Goal: Communication & Community: Ask a question

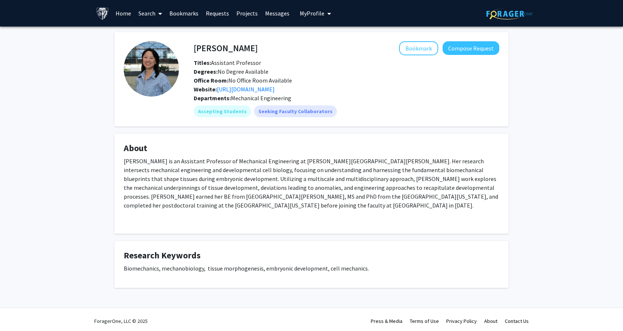
click at [294, 173] on p "[PERSON_NAME] is an Assistant Professor of Mechanical Engineering at [PERSON_NA…" at bounding box center [311, 182] width 375 height 53
click at [364, 95] on div "Departments: Mechanical Engineering" at bounding box center [346, 97] width 305 height 9
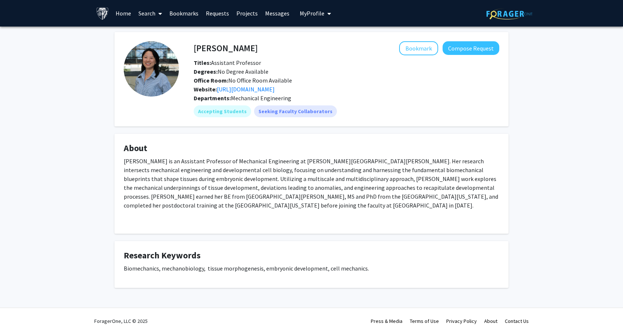
click at [459, 90] on div "Website: https://sweng.wse.jhu.edu/" at bounding box center [346, 89] width 317 height 9
click at [241, 93] on div "Website: https://sweng.wse.jhu.edu/" at bounding box center [346, 89] width 317 height 9
click at [241, 90] on link "https://sweng.wse.jhu.edu/" at bounding box center [246, 88] width 58 height 7
click at [453, 48] on button "Compose Request" at bounding box center [470, 48] width 57 height 14
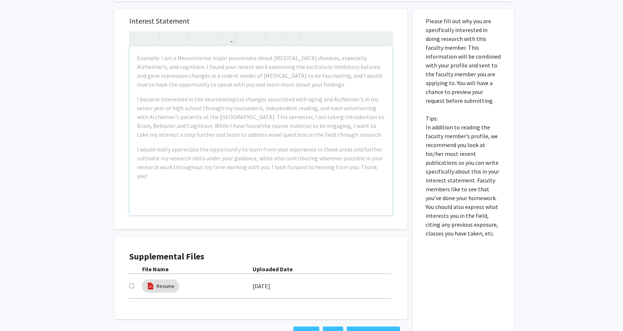
scroll to position [147, 0]
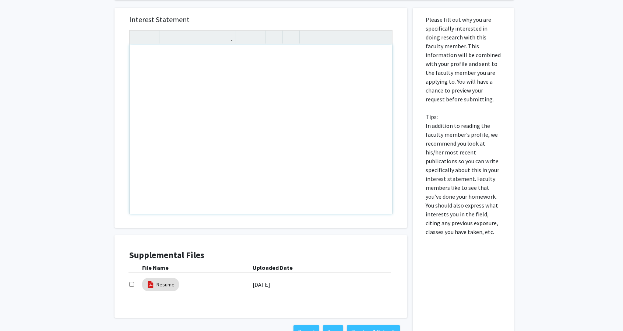
click at [278, 90] on div "Note to users with screen readers: Please press Alt+0 or Option+0 to deactivate…" at bounding box center [261, 129] width 262 height 169
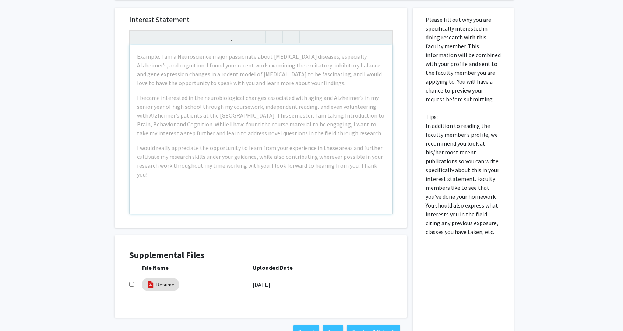
click at [292, 85] on div "Example: I am a Neuroscience major passionate about neurodegenerative diseases,…" at bounding box center [261, 129] width 262 height 169
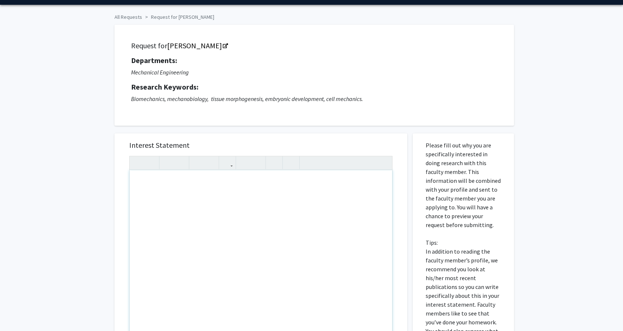
scroll to position [0, 0]
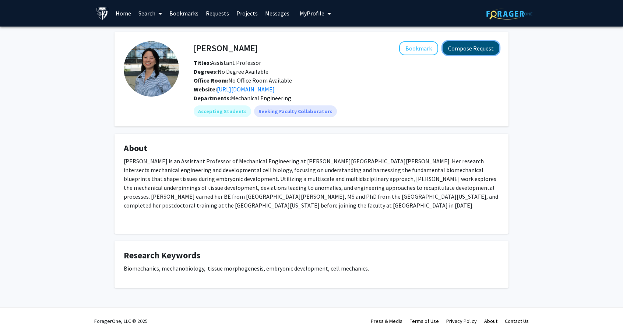
click at [457, 51] on button "Compose Request" at bounding box center [470, 48] width 57 height 14
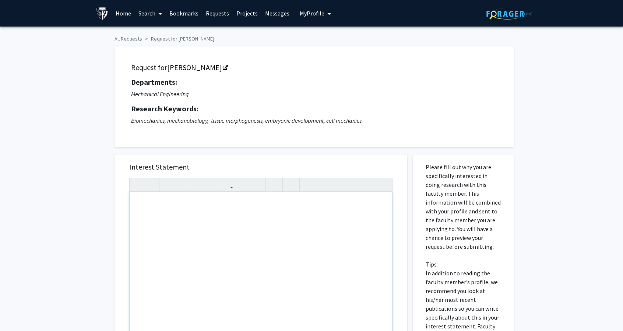
click at [162, 226] on div "Note to users with screen readers: Please press Alt+0 or Option+0 to deactivate…" at bounding box center [261, 276] width 262 height 169
type textarea "<p>Dear Professor Weng,</p><p>I hope you are doing well.</p>"
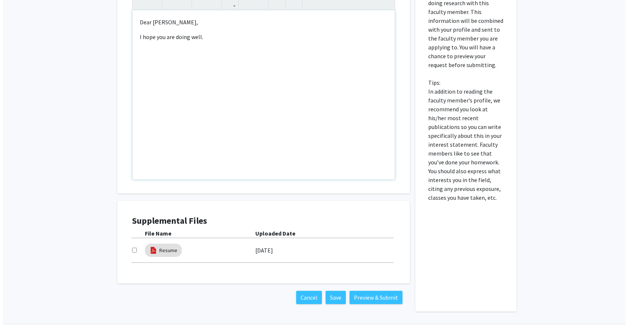
scroll to position [200, 0]
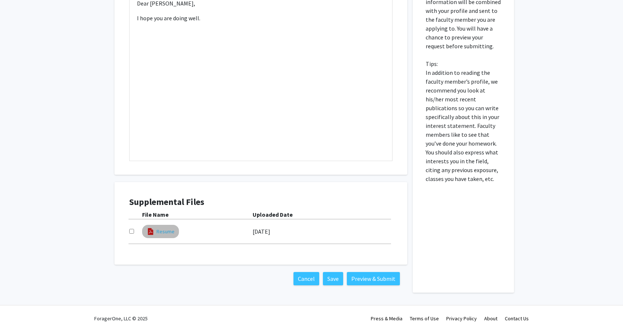
click at [170, 230] on link "Resume" at bounding box center [165, 231] width 18 height 8
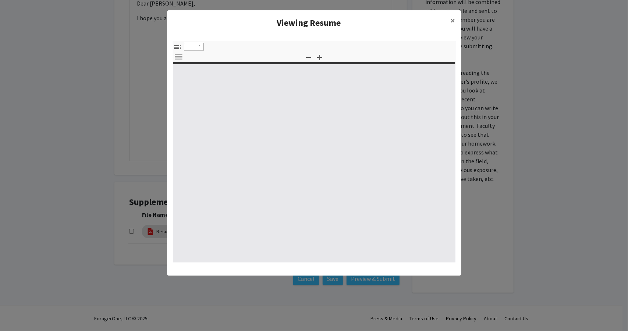
select select "custom"
type input "0"
select select "custom"
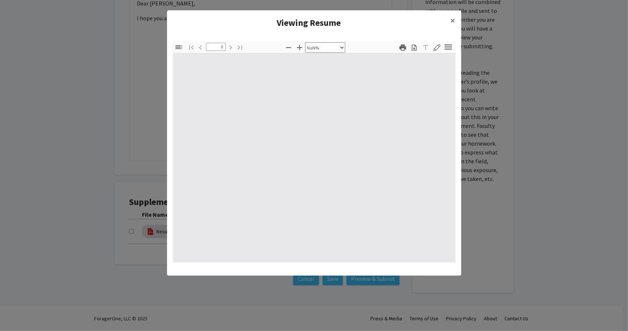
type input "1"
select select "auto"
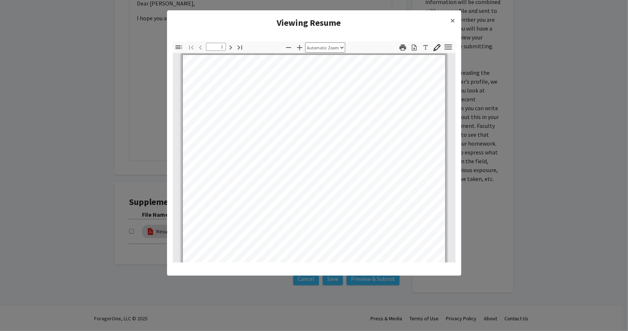
scroll to position [0, 0]
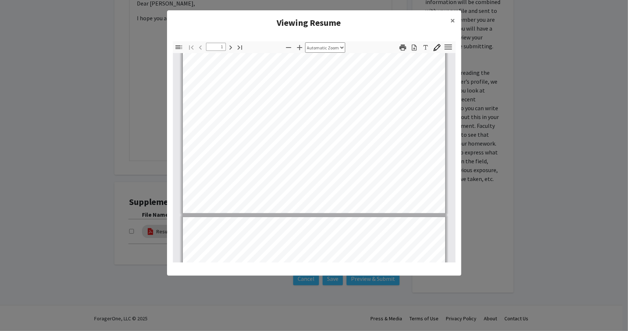
type input "2"
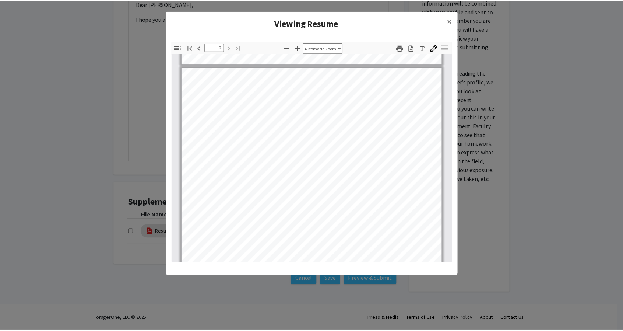
scroll to position [481, 0]
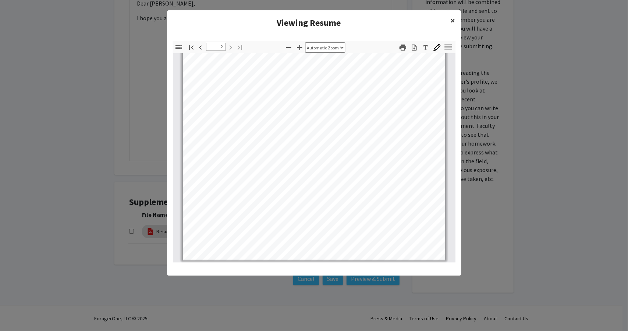
click at [456, 21] on button "×" at bounding box center [453, 20] width 17 height 21
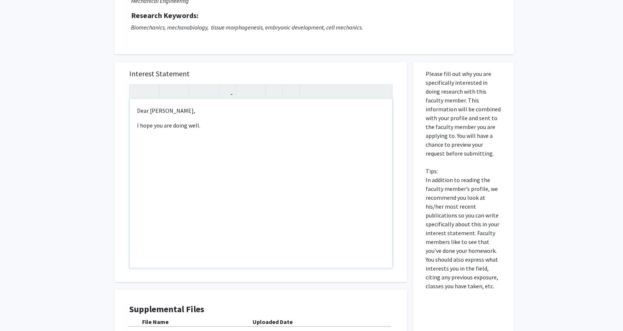
scroll to position [90, 0]
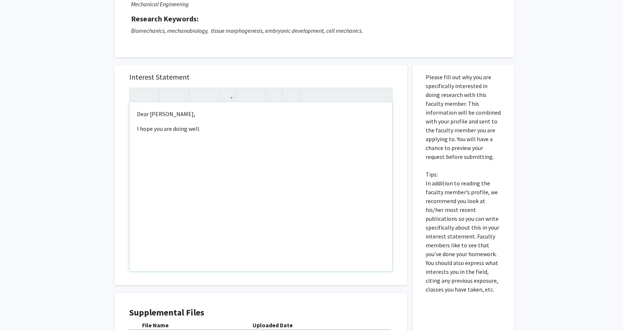
click at [223, 137] on div "Dear Professor Weng, I hope you are doing well." at bounding box center [261, 186] width 262 height 169
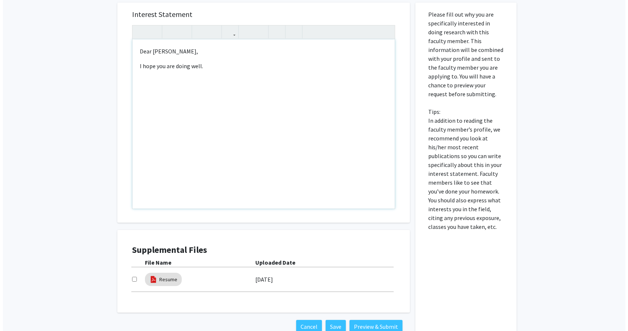
scroll to position [200, 0]
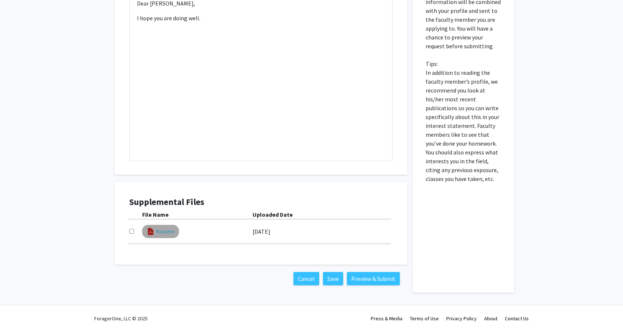
click at [160, 227] on link "Resume" at bounding box center [165, 231] width 18 height 8
select select "custom"
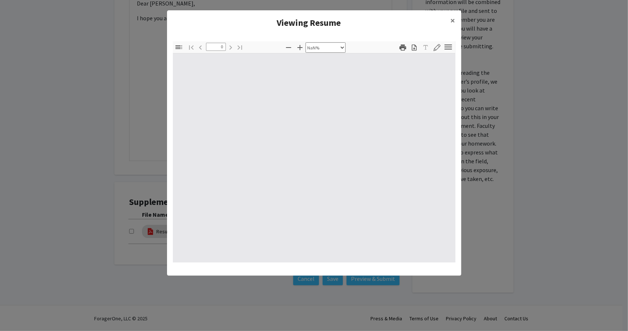
type input "1"
select select "auto"
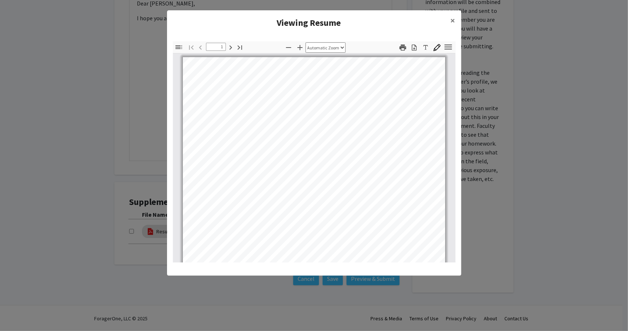
scroll to position [0, 0]
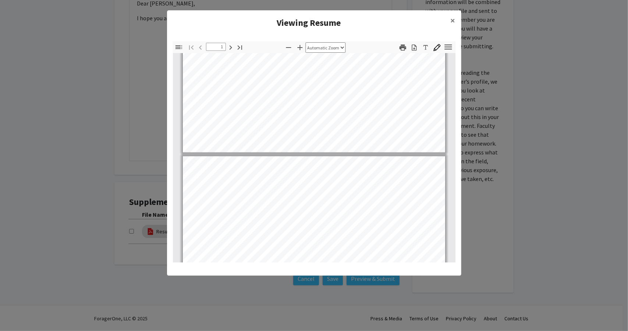
type input "2"
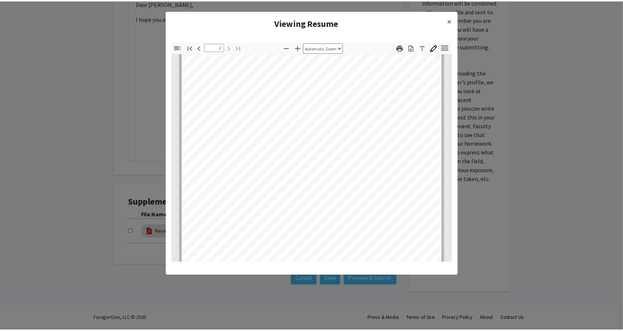
scroll to position [442, 0]
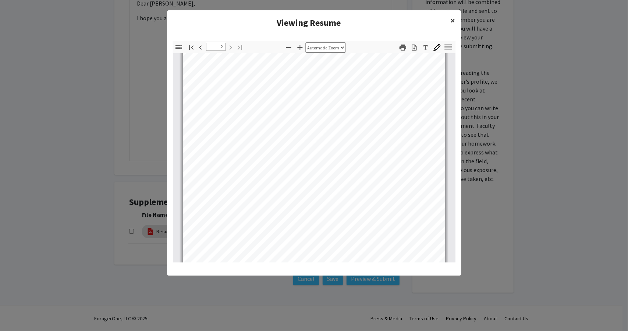
click at [452, 19] on span "×" at bounding box center [453, 20] width 5 height 11
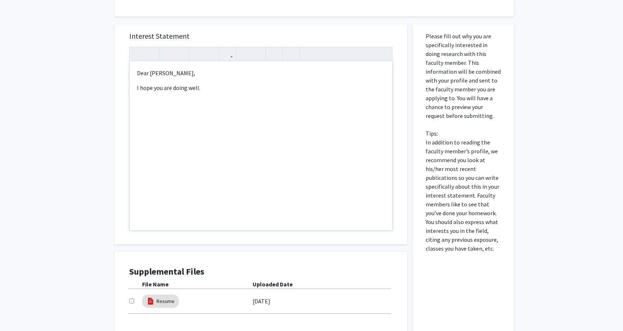
scroll to position [90, 0]
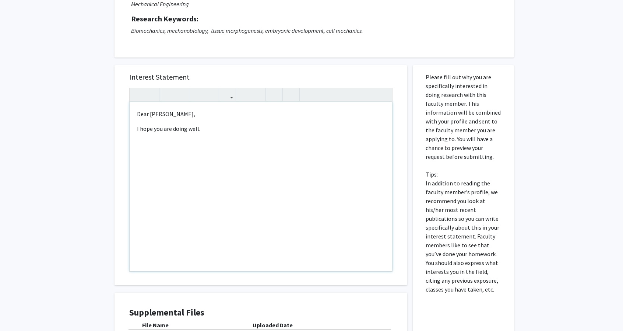
click at [203, 128] on p "I hope you are doing well." at bounding box center [261, 128] width 248 height 9
click at [236, 135] on div "Dear Professor Weng, I hope you are doing well. My name is" at bounding box center [261, 186] width 262 height 169
type textarea "<p>Dear Professor Weng,</p><p>I hope you are doing well. My name is Angela, and…"
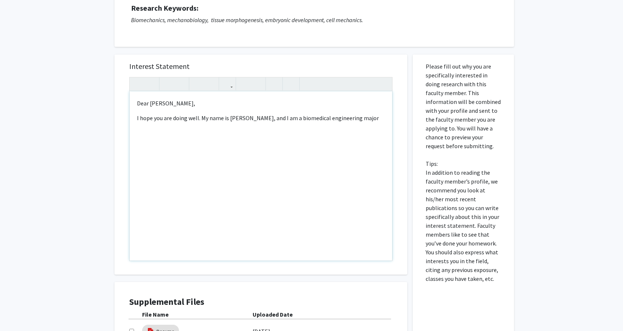
scroll to position [16, 0]
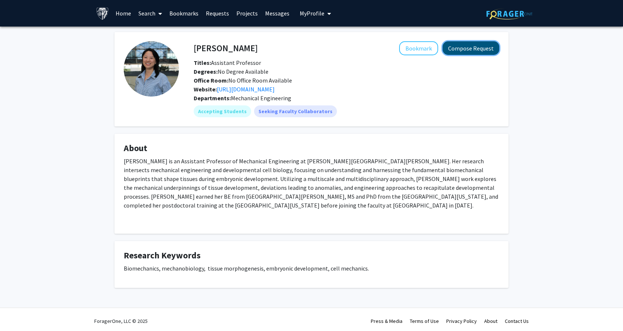
click at [471, 43] on button "Compose Request" at bounding box center [470, 48] width 57 height 14
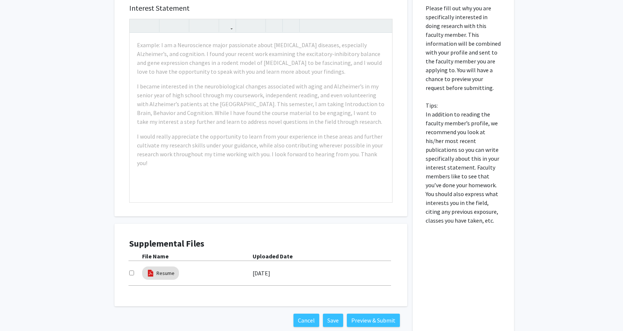
scroll to position [147, 0]
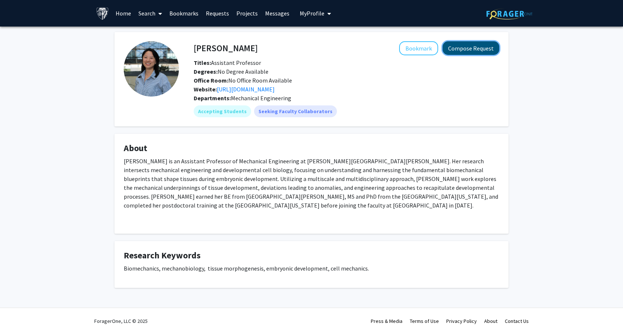
click at [479, 45] on button "Compose Request" at bounding box center [470, 48] width 57 height 14
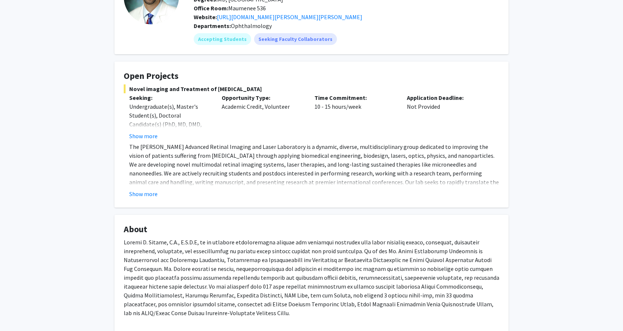
scroll to position [74, 0]
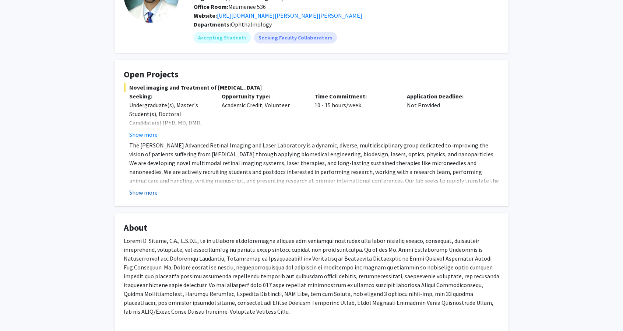
click at [148, 190] on button "Show more" at bounding box center [143, 192] width 28 height 9
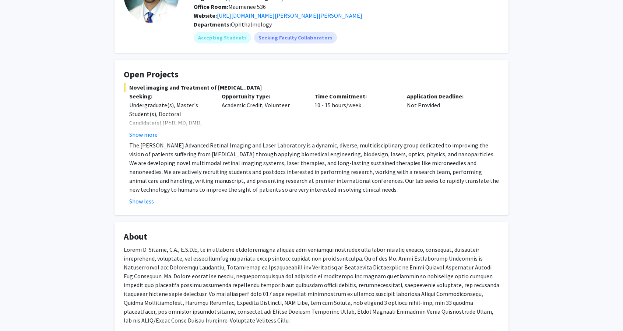
scroll to position [0, 0]
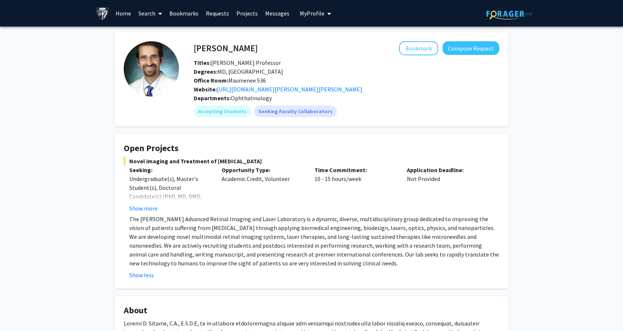
click at [465, 49] on button "Compose Request" at bounding box center [470, 48] width 57 height 14
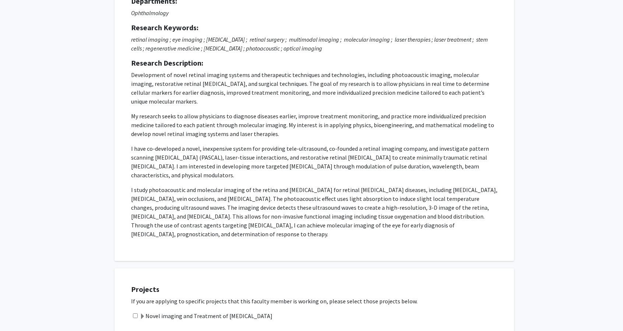
scroll to position [221, 0]
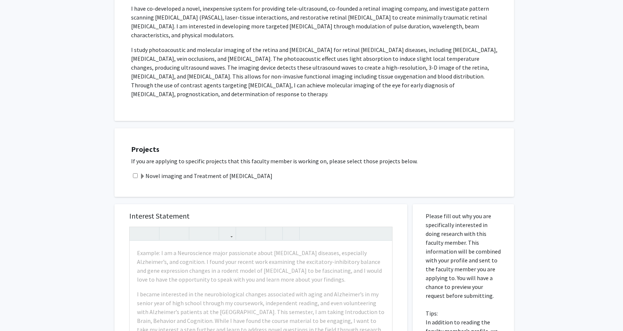
click at [144, 173] on span at bounding box center [142, 176] width 6 height 6
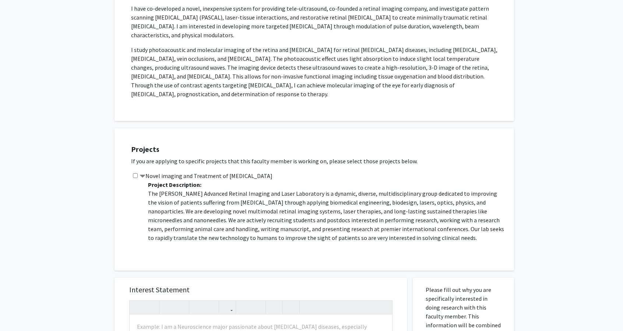
click at [136, 173] on input "checkbox" at bounding box center [135, 175] width 5 height 5
checkbox input "true"
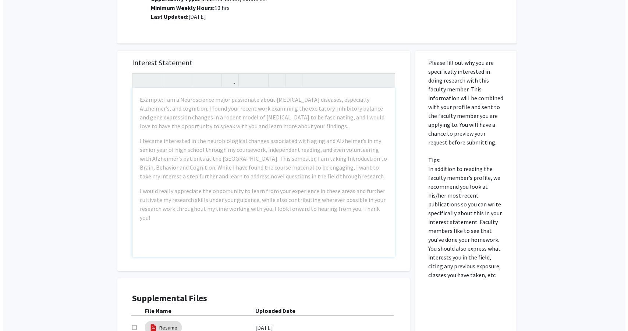
scroll to position [478, 0]
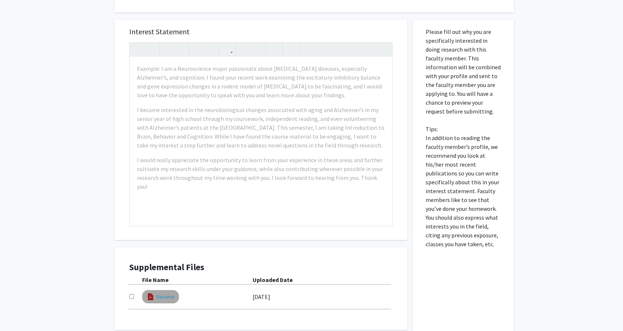
click at [156, 293] on link "Resume" at bounding box center [165, 297] width 18 height 8
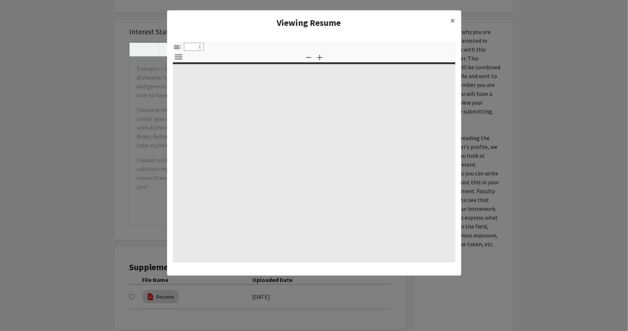
select select "custom"
type input "0"
select select "custom"
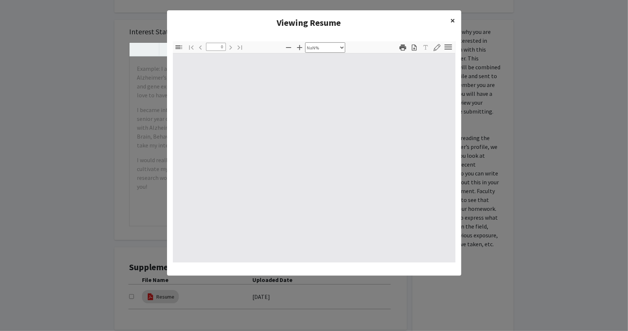
type input "1"
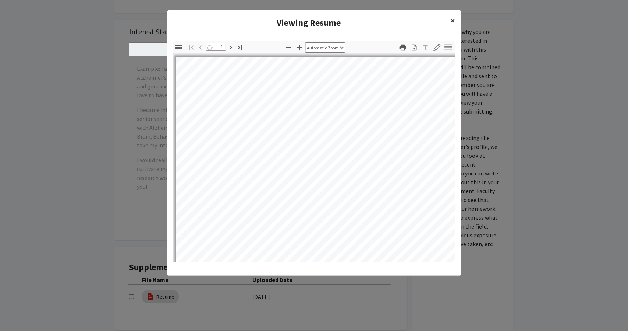
select select "auto"
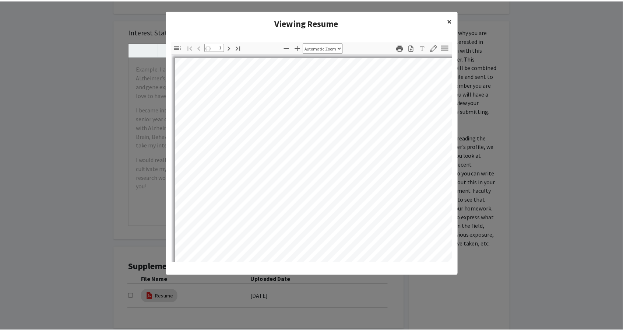
scroll to position [0, 0]
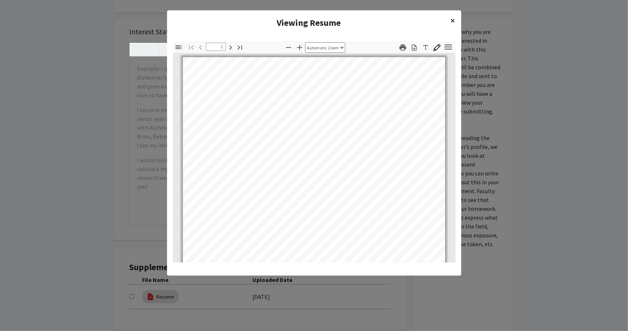
click at [454, 22] on span "×" at bounding box center [453, 20] width 5 height 11
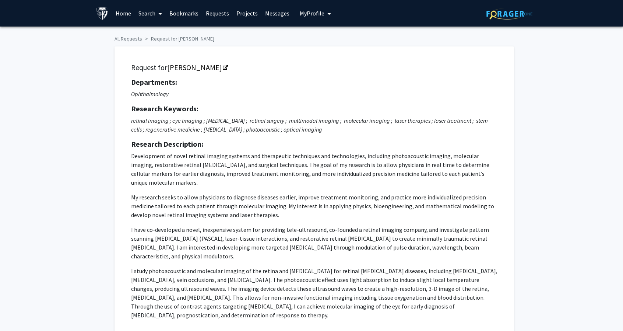
click at [127, 14] on link "Home" at bounding box center [123, 13] width 23 height 26
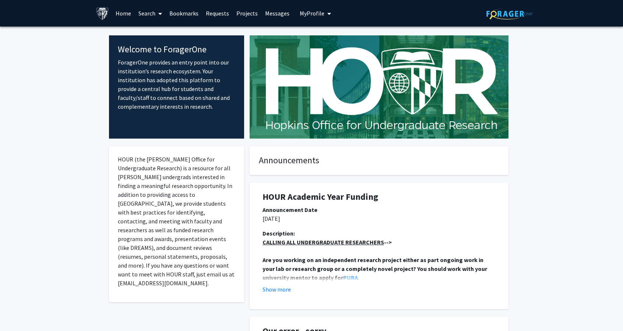
click at [307, 14] on span "My Profile" at bounding box center [312, 13] width 25 height 7
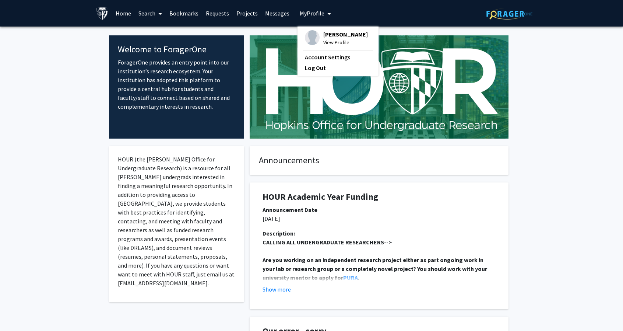
click at [315, 30] on div "Lejia Wang View Profile" at bounding box center [336, 38] width 63 height 16
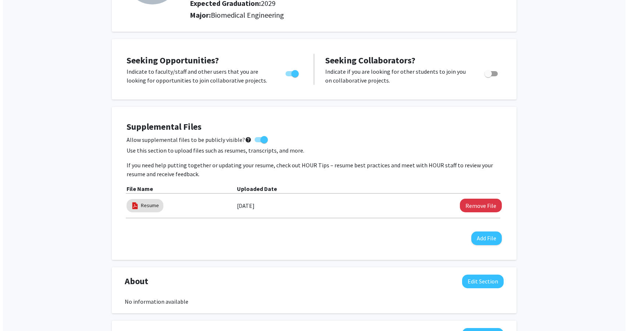
scroll to position [147, 0]
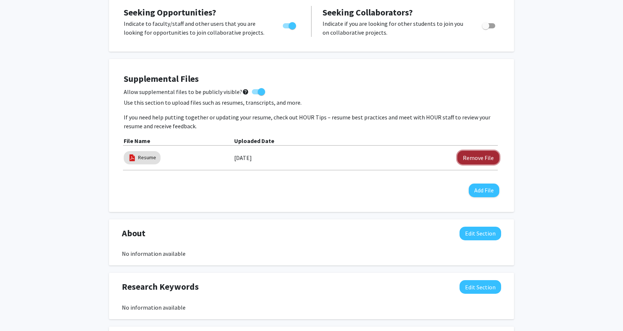
click at [466, 155] on button "Remove File" at bounding box center [478, 158] width 42 height 14
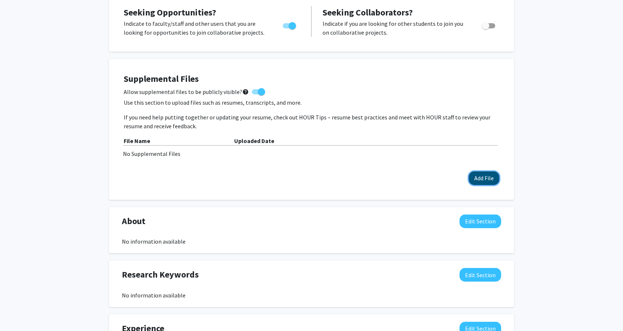
click at [494, 181] on button "Add File" at bounding box center [484, 178] width 31 height 14
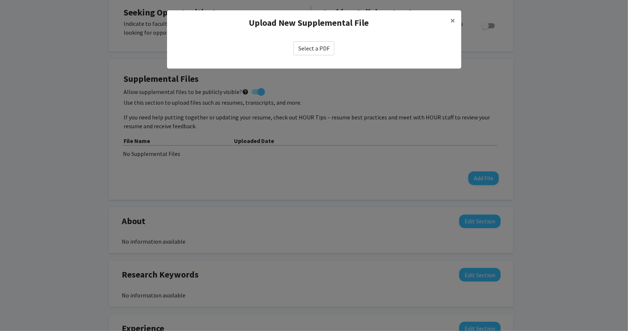
click at [327, 46] on label "Select a PDF" at bounding box center [314, 48] width 41 height 14
click at [0, 0] on input "Select a PDF" at bounding box center [0, 0] width 0 height 0
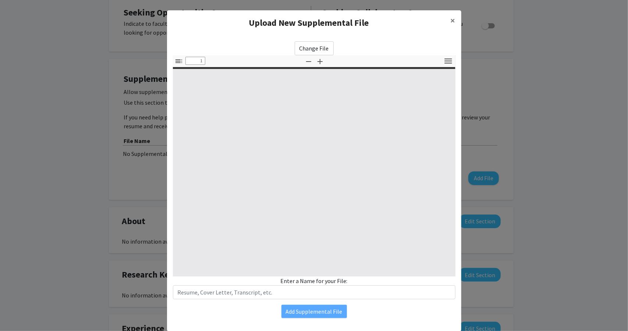
select select "custom"
type input "0"
select select "custom"
type input "1"
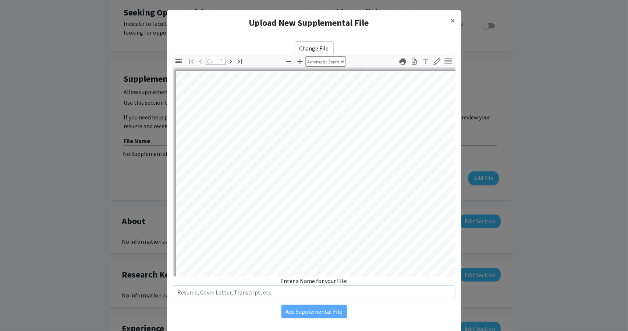
select select "auto"
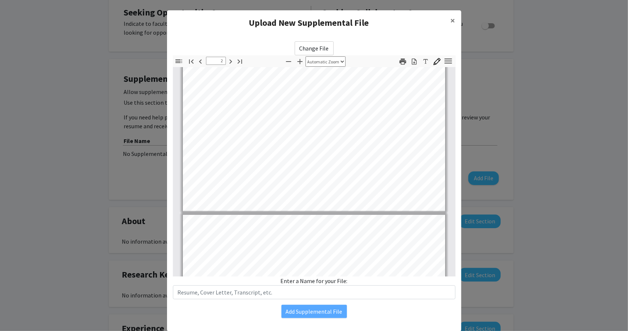
scroll to position [552, 0]
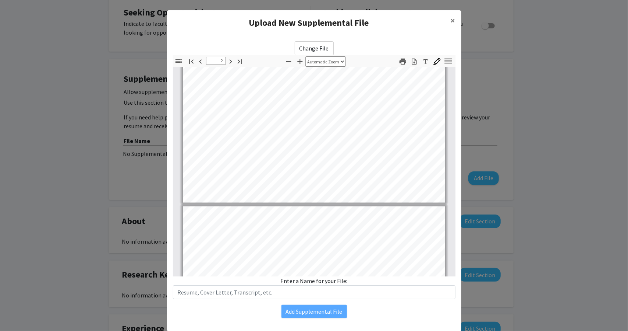
type input "3"
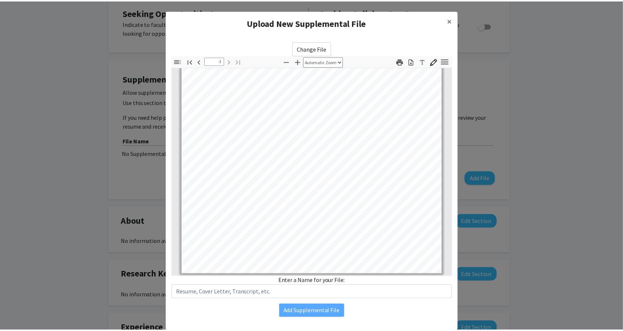
scroll to position [824, 0]
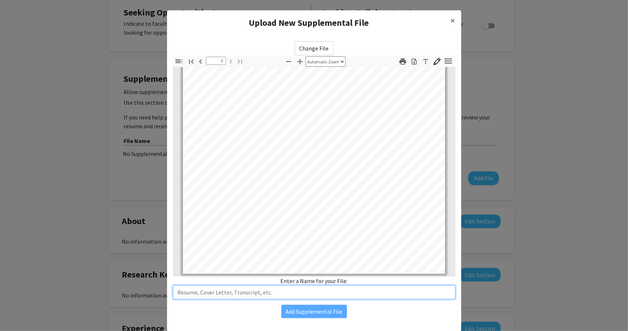
drag, startPoint x: 284, startPoint y: 292, endPoint x: 286, endPoint y: 296, distance: 4.3
click at [284, 292] on input "text" at bounding box center [314, 292] width 283 height 14
type input "Resume"
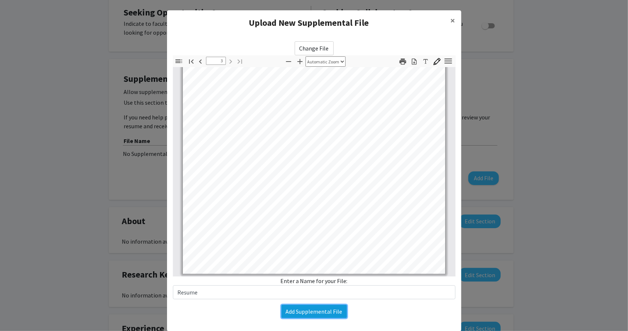
click at [322, 306] on button "Add Supplemental File" at bounding box center [315, 310] width 66 height 13
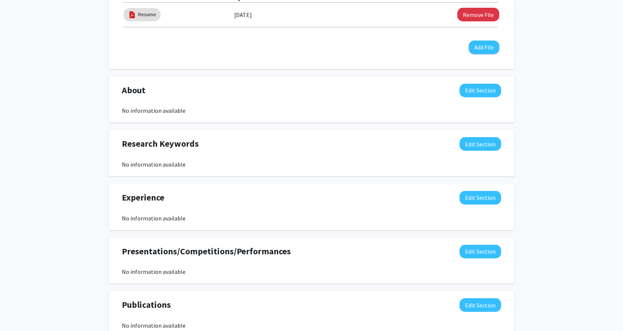
scroll to position [294, 0]
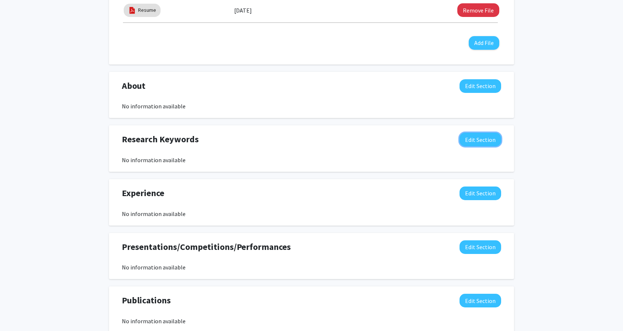
click at [466, 136] on button "Edit Section" at bounding box center [480, 139] width 42 height 14
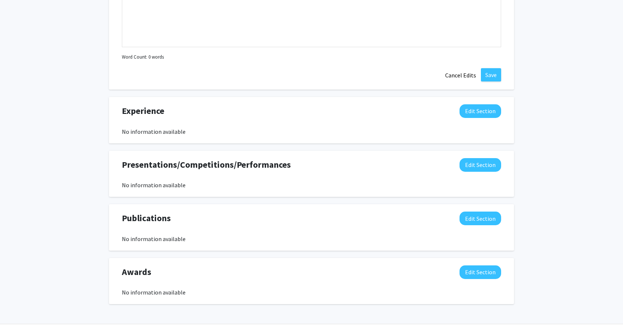
scroll to position [555, 0]
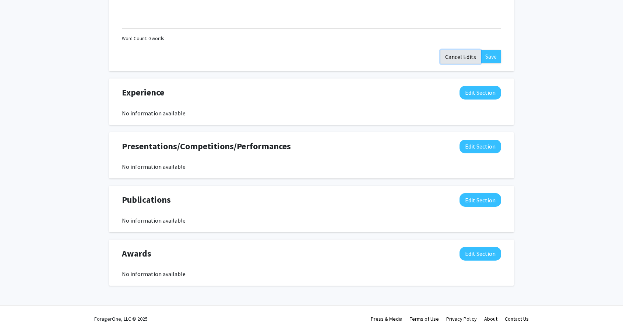
click at [449, 54] on button "Cancel Edits" at bounding box center [460, 57] width 40 height 14
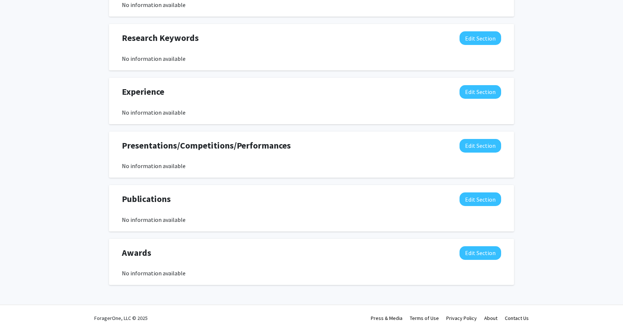
scroll to position [396, 0]
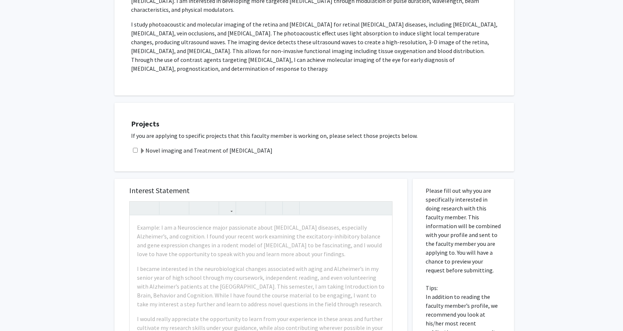
scroll to position [258, 0]
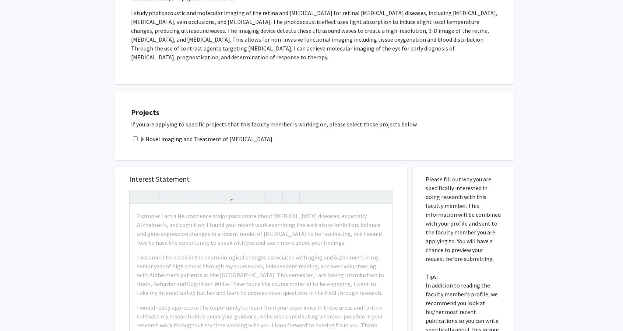
click at [133, 136] on input "checkbox" at bounding box center [135, 138] width 5 height 5
checkbox input "true"
click at [139, 134] on div "Novel imaging and Treatment of [MEDICAL_DATA]" at bounding box center [318, 138] width 375 height 9
click at [141, 137] on span at bounding box center [142, 140] width 6 height 6
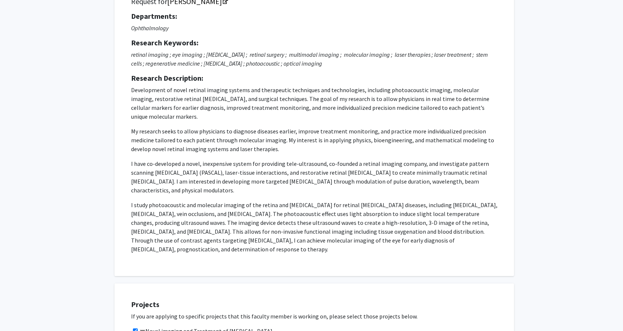
scroll to position [0, 0]
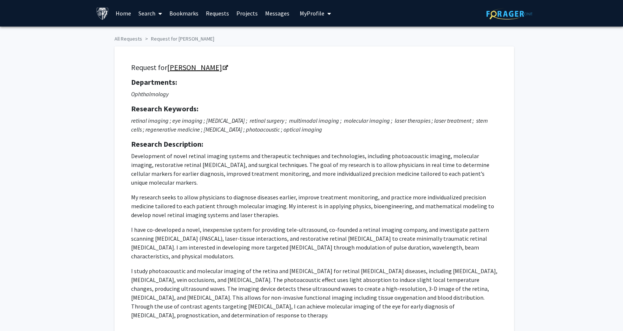
click at [223, 67] on icon "Opens in a new tab" at bounding box center [225, 68] width 5 height 5
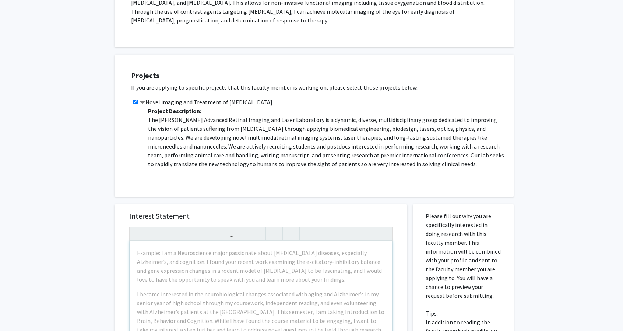
scroll to position [405, 0]
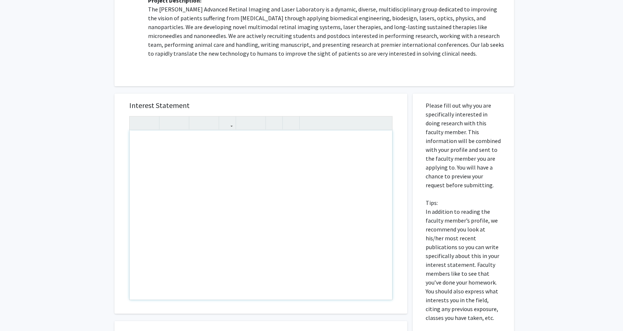
click at [170, 137] on div "Note to users with screen readers: Please press Alt+0 or Option+0 to deactivate…" at bounding box center [261, 214] width 262 height 169
paste div "Note to users with screen readers: Please press Alt+0 or Option+0 to deactivate…"
type textarea "<p>Dear Professor Weng, </p> <p>I hope you are doing well. My name is Angela, a…"
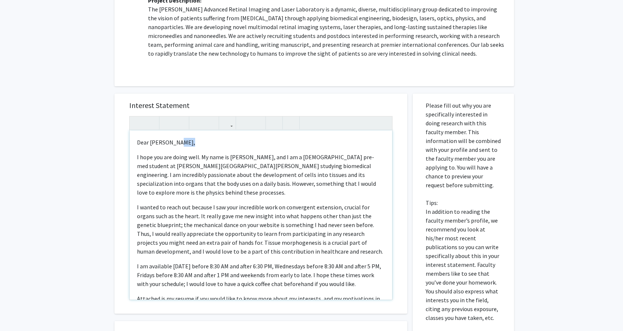
drag, startPoint x: 176, startPoint y: 134, endPoint x: 187, endPoint y: 134, distance: 11.4
click at [186, 138] on p "Dear Professor Weng," at bounding box center [261, 142] width 248 height 9
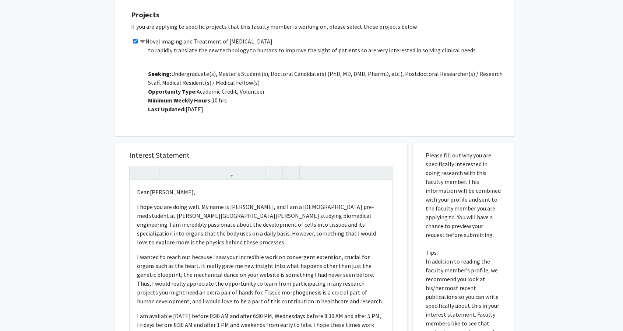
scroll to position [432, 0]
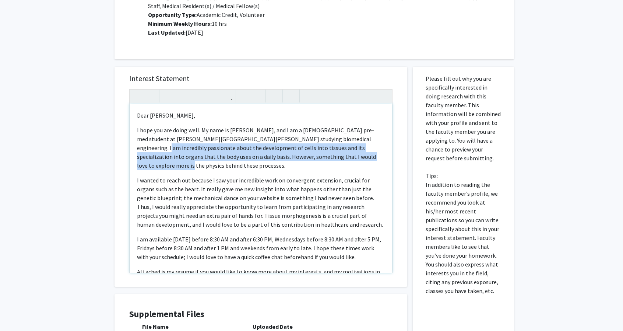
drag, startPoint x: 136, startPoint y: 139, endPoint x: 383, endPoint y: 146, distance: 246.7
click at [382, 146] on div "Dear Dr. Paulus,  I hope you are doing well. My name is Angela, and I am a Ca…" at bounding box center [261, 187] width 262 height 169
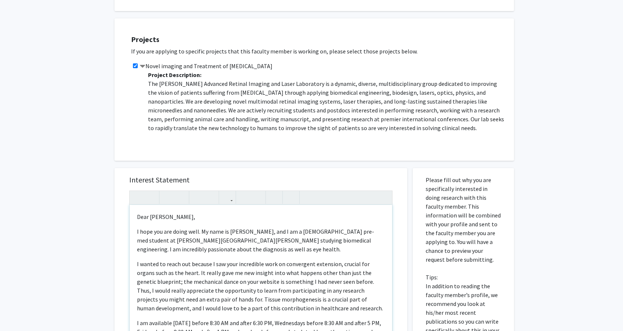
scroll to position [358, 0]
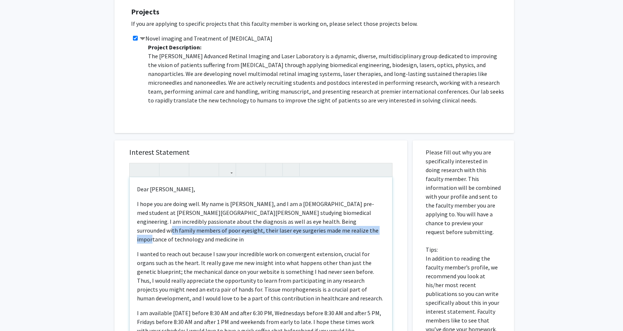
drag, startPoint x: 354, startPoint y: 213, endPoint x: 371, endPoint y: 216, distance: 17.3
click at [371, 216] on p "I hope you are doing well. My name is Angela, and I am a Canadian pre-med stude…" at bounding box center [261, 221] width 248 height 44
click at [372, 214] on p "I hope you are doing well. My name is Angela, and I am a Canadian pre-med stude…" at bounding box center [261, 221] width 248 height 44
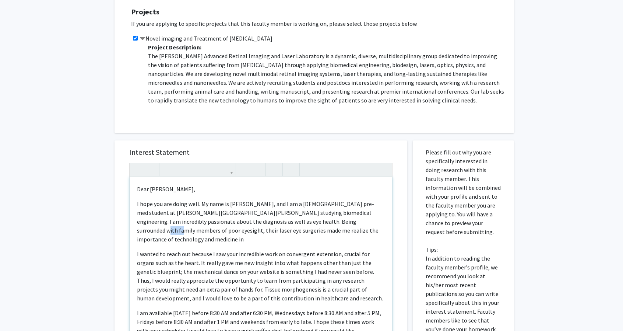
drag, startPoint x: 354, startPoint y: 211, endPoint x: 372, endPoint y: 211, distance: 18.4
click at [372, 211] on p "I hope you are doing well. My name is Angela, and I am a Canadian pre-med stude…" at bounding box center [261, 221] width 248 height 44
click at [170, 220] on p "I hope you are doing well. My name is Angela, and I am a Canadian pre-med stude…" at bounding box center [261, 221] width 248 height 44
click at [377, 220] on p "I hope you are doing well. My name is Angela, and I am a Canadian pre-med stude…" at bounding box center [261, 221] width 248 height 44
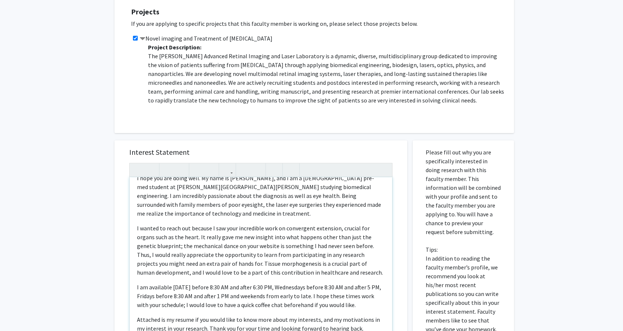
scroll to position [37, 0]
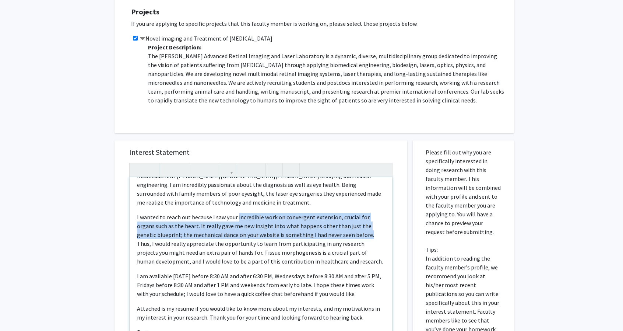
drag, startPoint x: 237, startPoint y: 208, endPoint x: 374, endPoint y: 223, distance: 137.7
click at [374, 223] on p "I wanted to reach out because I saw your incredible work on convergent extensio…" at bounding box center [261, 238] width 248 height 53
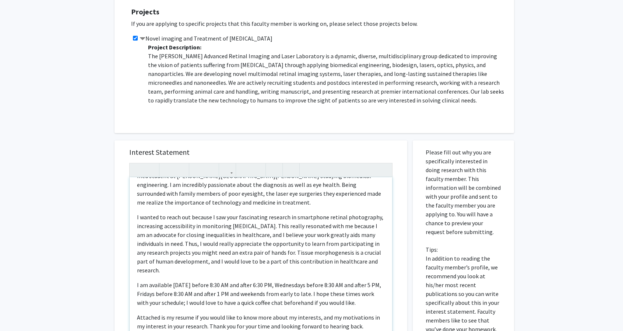
click at [250, 212] on p "I wanted to reach out because I saw your fascinating research in smartphone ret…" at bounding box center [261, 243] width 248 height 62
drag, startPoint x: 186, startPoint y: 236, endPoint x: 285, endPoint y: 228, distance: 99.3
click at [285, 228] on p "I wanted to reach out because I saw your fascinating research in smartphone ret…" at bounding box center [261, 243] width 248 height 62
click at [309, 219] on p "I wanted to reach out because I saw your fascinating research in smartphone ret…" at bounding box center [261, 243] width 248 height 62
drag, startPoint x: 310, startPoint y: 227, endPoint x: 186, endPoint y: 238, distance: 124.2
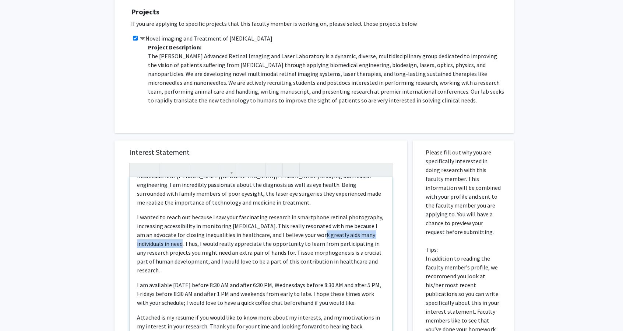
click at [186, 238] on p "I wanted to reach out because I saw your fascinating research in smartphone ret…" at bounding box center [261, 243] width 248 height 62
click at [269, 228] on p "I wanted to reach out because I saw your fascinating research in smartphone ret…" at bounding box center [261, 243] width 248 height 62
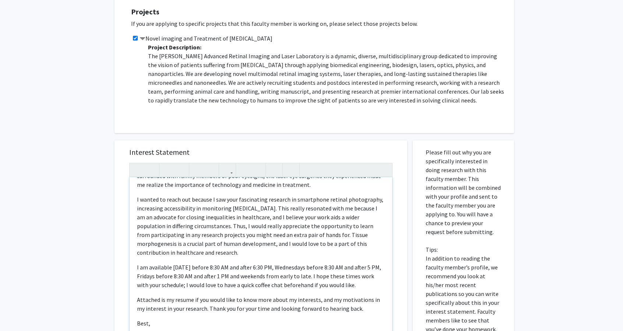
scroll to position [64, 0]
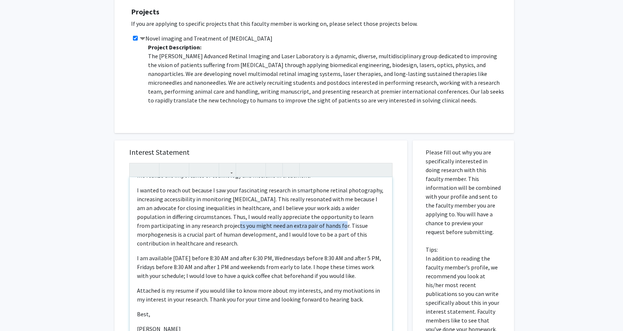
drag, startPoint x: 195, startPoint y: 217, endPoint x: 297, endPoint y: 218, distance: 101.6
click at [297, 218] on p "I wanted to reach out because I saw your fascinating research in smartphone ret…" at bounding box center [261, 216] width 248 height 62
click at [198, 208] on p "I wanted to reach out because I saw your fascinating research in smartphone ret…" at bounding box center [261, 216] width 248 height 62
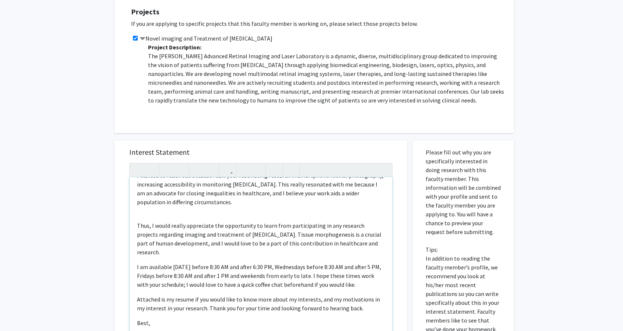
scroll to position [367, 0]
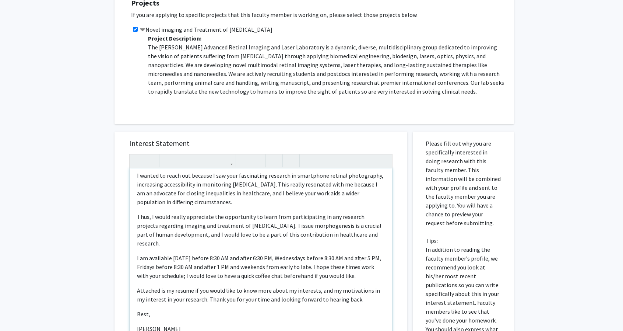
click at [381, 207] on div "Dear Dr. Paulus,  I hope you are doing well. My name is Angela, and I am a Ca…" at bounding box center [261, 252] width 262 height 169
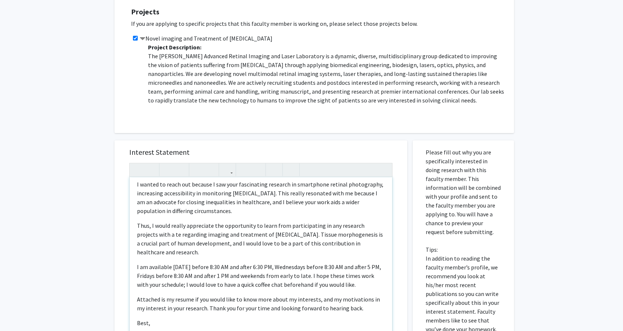
scroll to position [78, 0]
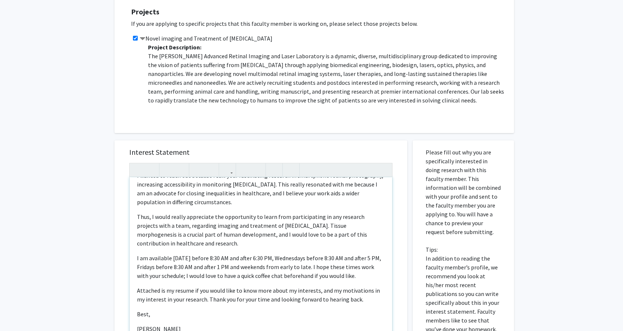
click at [274, 227] on p "Thus, I would really appreciate the opportunity to learn from participating in …" at bounding box center [261, 229] width 248 height 35
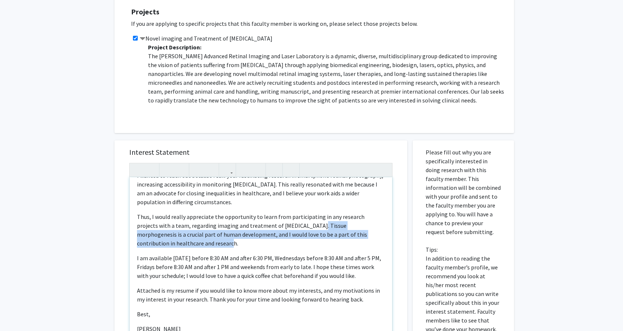
drag, startPoint x: 291, startPoint y: 216, endPoint x: 301, endPoint y: 232, distance: 18.7
click at [301, 232] on p "Thus, I would really appreciate the opportunity to learn from participating in …" at bounding box center [261, 229] width 248 height 35
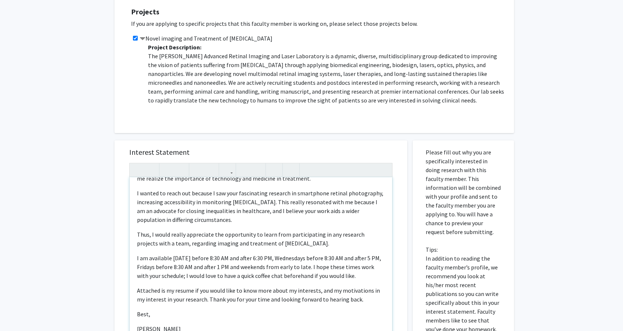
scroll to position [61, 0]
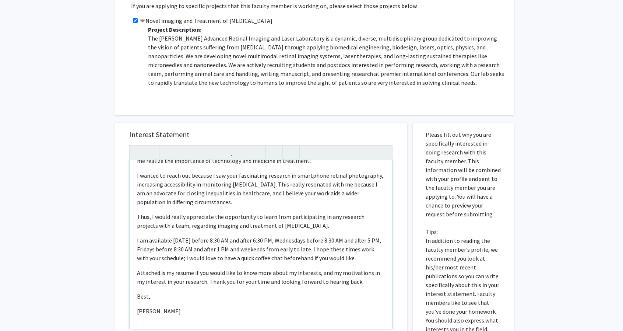
click at [138, 212] on p "Thus, I would really appreciate the opportunity to learn from participating in …" at bounding box center [261, 221] width 248 height 18
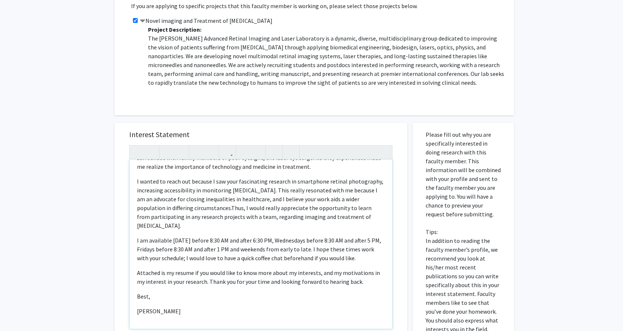
scroll to position [390, 0]
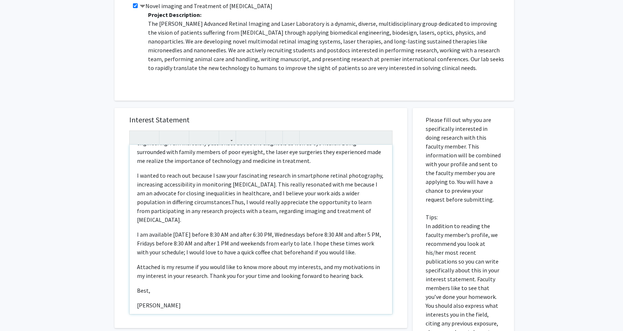
click at [260, 230] on p "I am available on Monday's before 8:30 AM and after 6:30 PM, Wednesdays before …" at bounding box center [261, 243] width 248 height 26
click at [227, 203] on span "Thus, I would really appreciate the opportunity to learn from participating in …" at bounding box center [254, 210] width 234 height 25
click at [344, 198] on span "Thus, I would really appreciate the opportunity to learn from participating in …" at bounding box center [254, 210] width 234 height 25
click at [225, 203] on span "Thus, I would really appreciate the opportunity to learn from participating in …" at bounding box center [254, 210] width 234 height 25
click at [238, 238] on p "I am available on Monday's before 8:30 AM and after 6:30 PM, Wednesdays before …" at bounding box center [261, 243] width 248 height 26
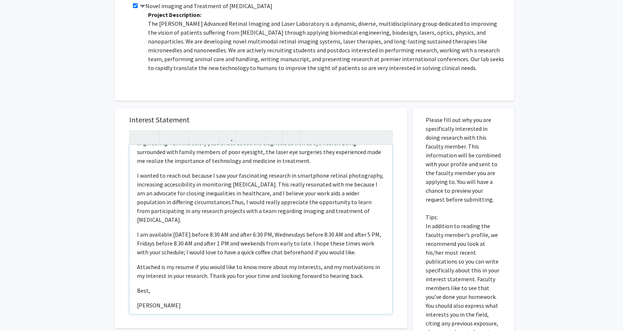
click at [136, 215] on div "Dear Dr. Paulus,  I hope you are doing well. My name is Angela, and I am a Ca…" at bounding box center [261, 229] width 262 height 169
click at [155, 279] on div "Dear Dr. Paulus,  I hope you are doing well. My name is Angela, and I am a Ca…" at bounding box center [261, 229] width 262 height 169
drag, startPoint x: 373, startPoint y: 233, endPoint x: 325, endPoint y: 229, distance: 48.8
click at [325, 230] on p "I am available on Monday's before 8:30 AM and after 6:30 PM, Wednesdays before …" at bounding box center [261, 243] width 248 height 26
click at [289, 262] on p "Attached is my resume if you would like to know more about my interests, and my…" at bounding box center [261, 271] width 248 height 18
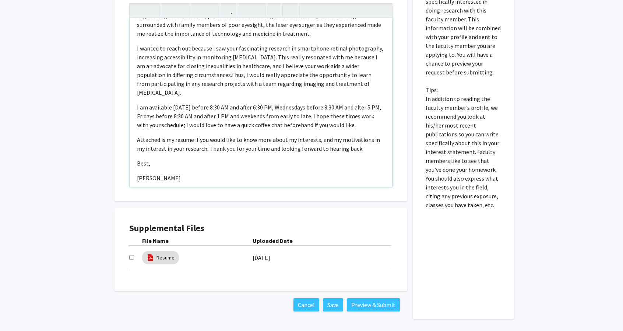
scroll to position [388, 0]
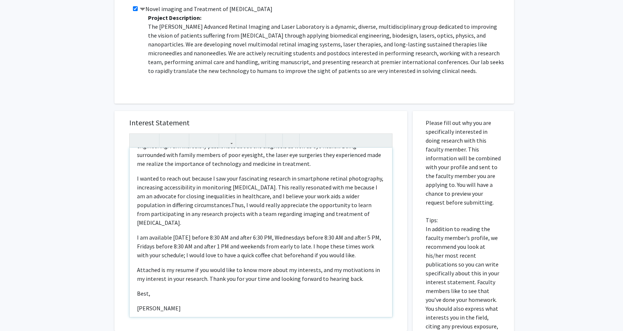
click at [167, 205] on span "Thus, I would really appreciate the opportunity to learn from participating in …" at bounding box center [254, 213] width 234 height 25
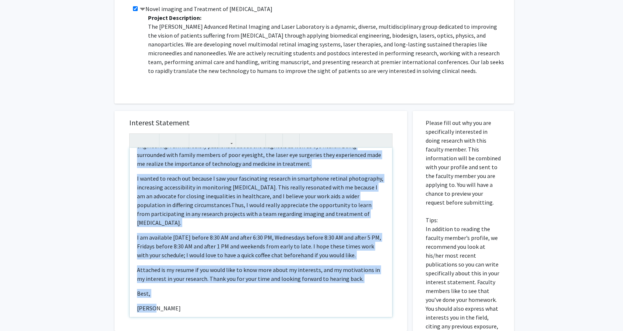
copy div "Dear Dr. Paulus,  I hope you are doing well. My name is Angela, and I am a Ca…"
click at [171, 213] on div "Dear Dr. Paulus,  I hope you are doing well. My name is Angela, and I am a Ca…" at bounding box center [261, 232] width 262 height 169
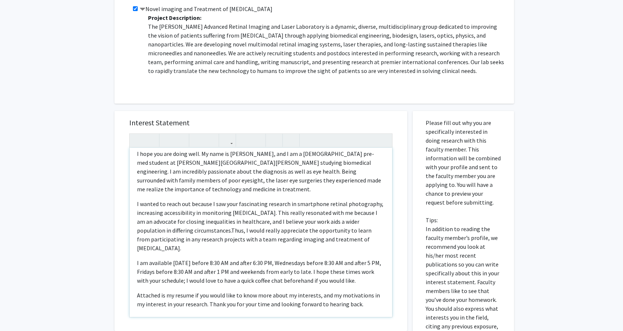
scroll to position [9, 0]
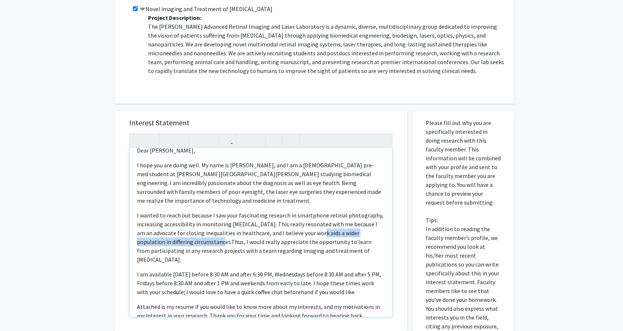
drag, startPoint x: 193, startPoint y: 233, endPoint x: 311, endPoint y: 226, distance: 117.6
click at [311, 226] on p "I wanted to reach out because I saw your fascinating research in smartphone ret…" at bounding box center [261, 237] width 248 height 53
click at [363, 237] on p "I wanted to reach out because I saw your fascinating research in smartphone ret…" at bounding box center [261, 237] width 248 height 53
drag, startPoint x: 368, startPoint y: 222, endPoint x: 194, endPoint y: 232, distance: 174.7
click at [194, 232] on p "I wanted to reach out because I saw your fascinating research in smartphone ret…" at bounding box center [261, 237] width 248 height 53
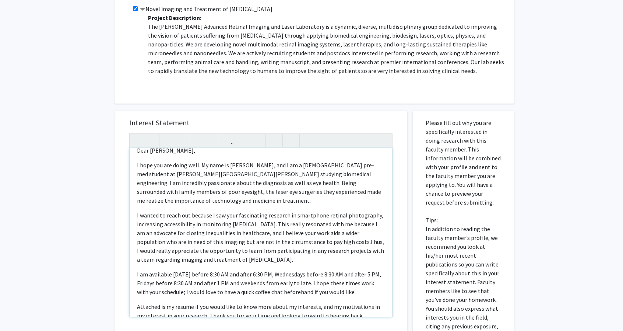
click at [298, 233] on p "I wanted to reach out because I saw your fascinating research in smartphone ret…" at bounding box center [261, 237] width 248 height 53
click at [284, 223] on p "I wanted to reach out because I saw your fascinating research in smartphone ret…" at bounding box center [261, 237] width 248 height 53
drag, startPoint x: 308, startPoint y: 232, endPoint x: 291, endPoint y: 231, distance: 16.9
click at [291, 231] on p "I wanted to reach out because I saw your fascinating research in smartphone ret…" at bounding box center [261, 237] width 248 height 53
type textarea "<p>Dear Dr. Paulus, </p> <p>I hope you are doing well. My name is Angela, and I…"
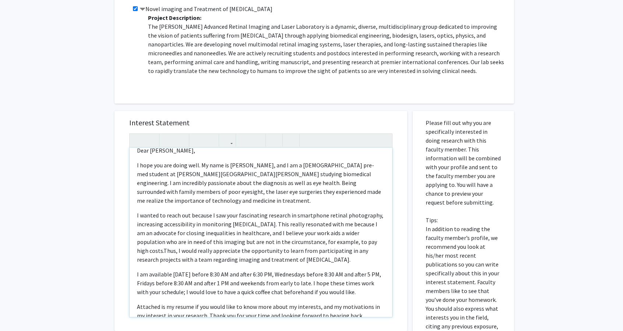
click at [270, 227] on p "I wanted to reach out because I saw your fascinating research in smartphone ret…" at bounding box center [261, 237] width 248 height 53
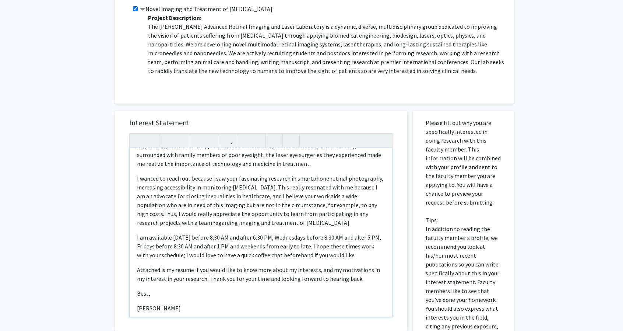
click at [213, 189] on p "I wanted to reach out because I saw your fascinating research in smartphone ret…" at bounding box center [261, 200] width 248 height 53
click at [208, 192] on p "I wanted to reach out because I saw your fascinating research in smartphone ret…" at bounding box center [261, 200] width 248 height 53
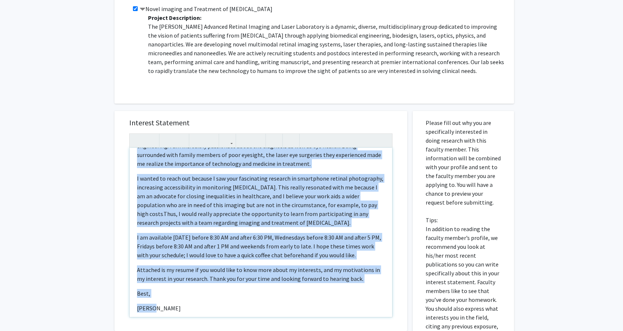
copy div "Dear Dr. Paulus,  I hope you are doing well. My name is Angela, and I am a Ca…"
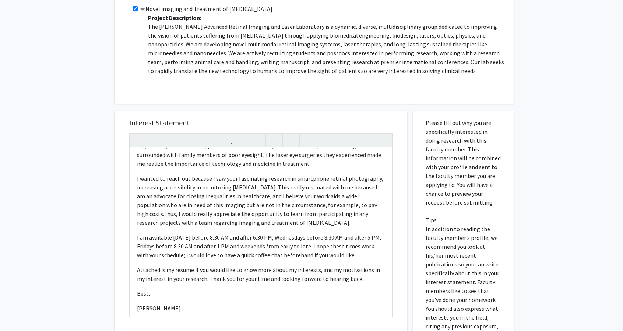
click at [93, 199] on div "All Requests Request for Yannis Paulus Request for Yannis Paulus Departments: O…" at bounding box center [311, 52] width 623 height 826
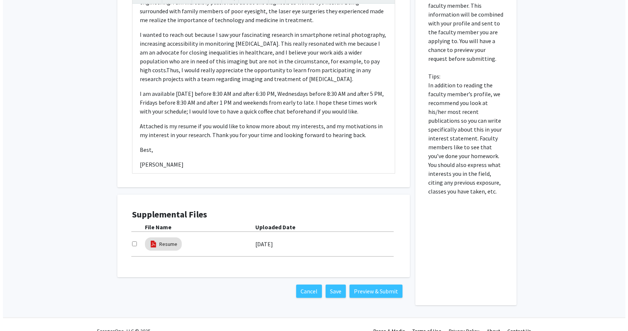
scroll to position [535, 0]
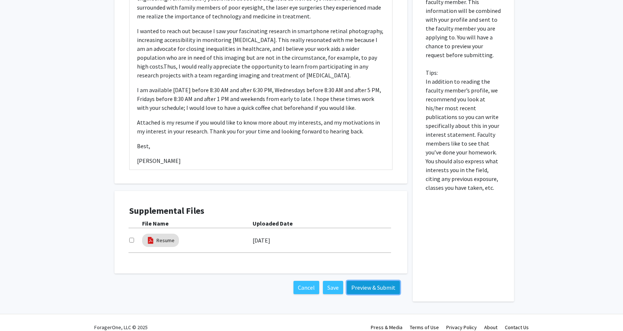
click at [363, 280] on button "Preview & Submit" at bounding box center [373, 286] width 53 height 13
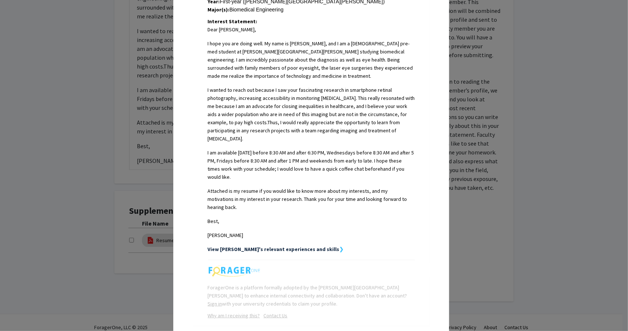
scroll to position [200, 0]
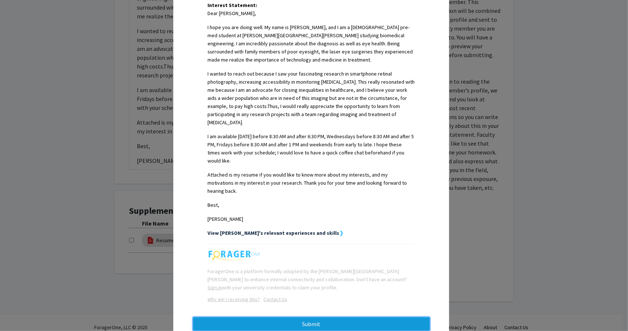
click at [315, 317] on button "Submit" at bounding box center [311, 323] width 237 height 13
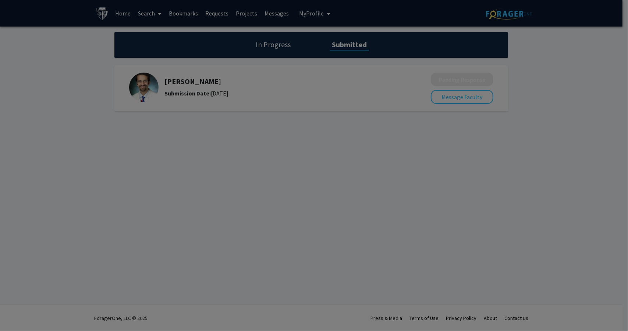
click at [342, 173] on div at bounding box center [314, 165] width 628 height 331
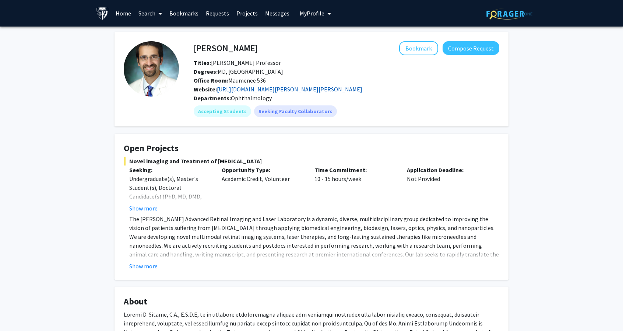
click at [362, 89] on link "[URL][DOMAIN_NAME][PERSON_NAME][PERSON_NAME]" at bounding box center [289, 88] width 145 height 7
